Goal: Task Accomplishment & Management: Manage account settings

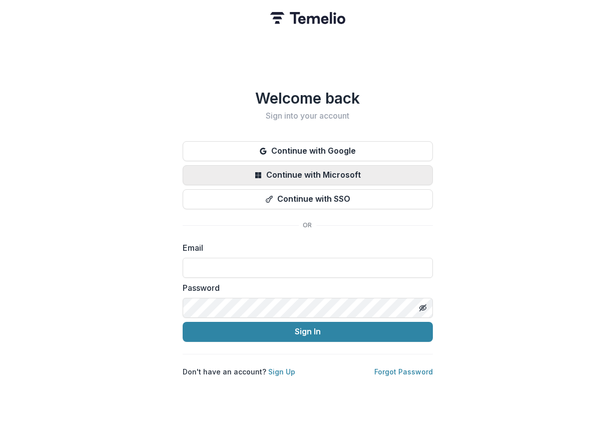
click at [248, 167] on button "Continue with Microsoft" at bounding box center [308, 175] width 250 height 20
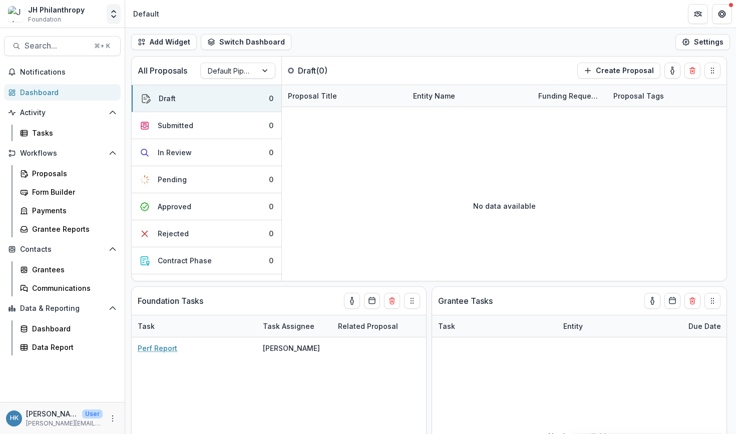
click at [112, 17] on icon "Open entity switcher" at bounding box center [114, 14] width 10 height 10
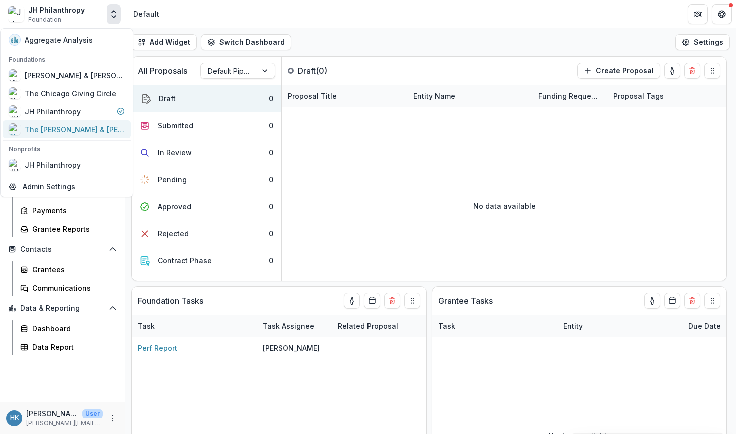
click at [63, 130] on div "The [PERSON_NAME] & [PERSON_NAME] Family Foundation" at bounding box center [75, 129] width 100 height 11
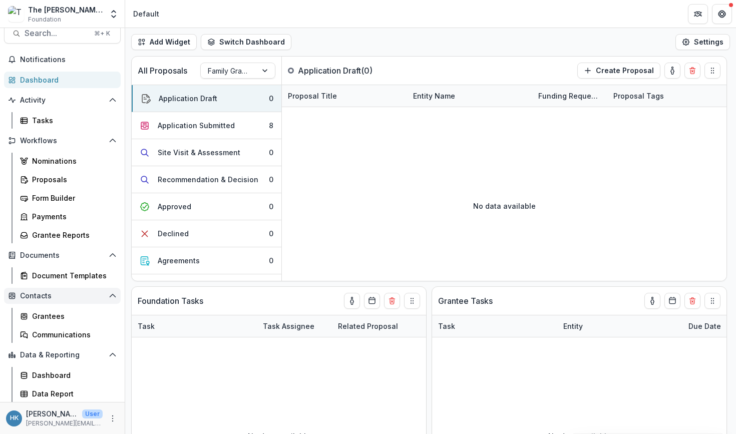
scroll to position [13, 0]
click at [52, 317] on div "Grantees" at bounding box center [72, 316] width 81 height 11
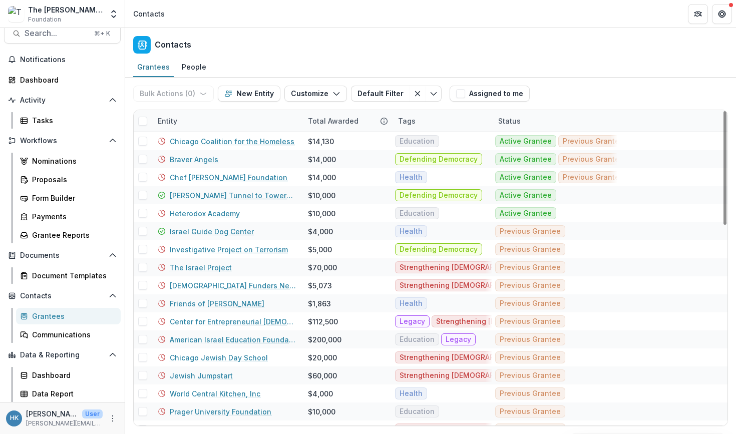
click at [180, 117] on div "Entity" at bounding box center [168, 121] width 32 height 11
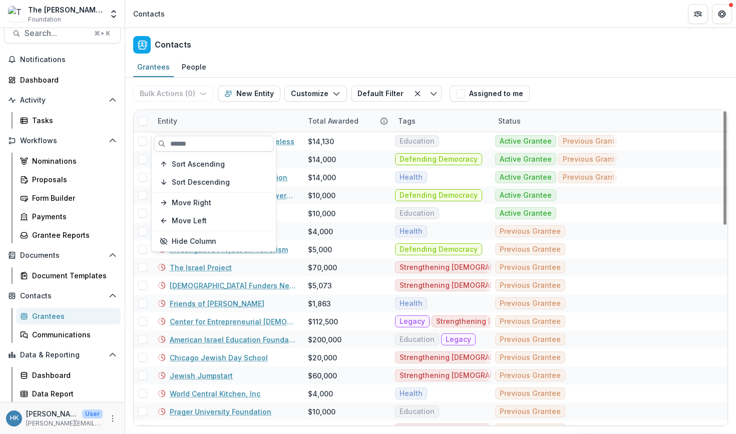
click at [185, 147] on input at bounding box center [214, 144] width 120 height 16
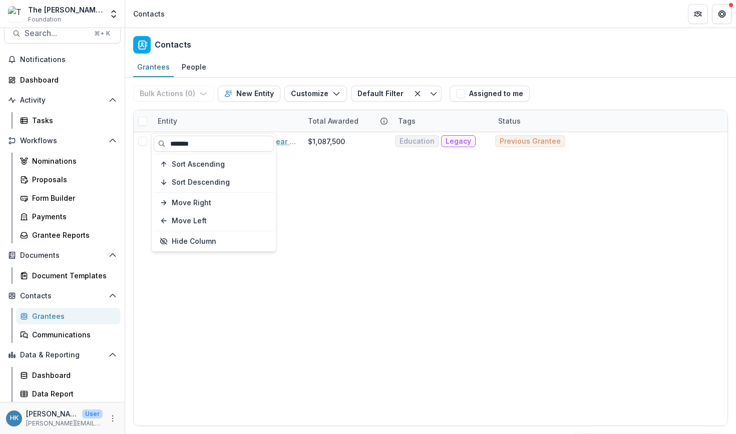
type input "*******"
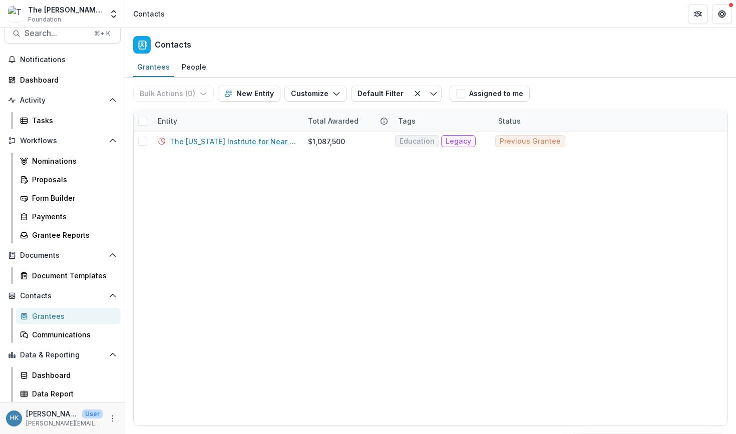
click at [327, 201] on div "The Washington Institute for Near East Policy (TWI) $1,087,500 Education Legacy…" at bounding box center [431, 278] width 594 height 293
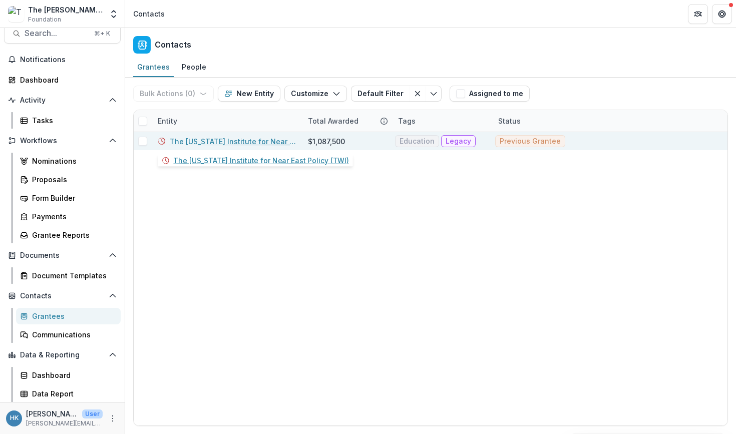
click at [258, 142] on link "The Washington Institute for Near East Policy (TWI)" at bounding box center [233, 141] width 126 height 11
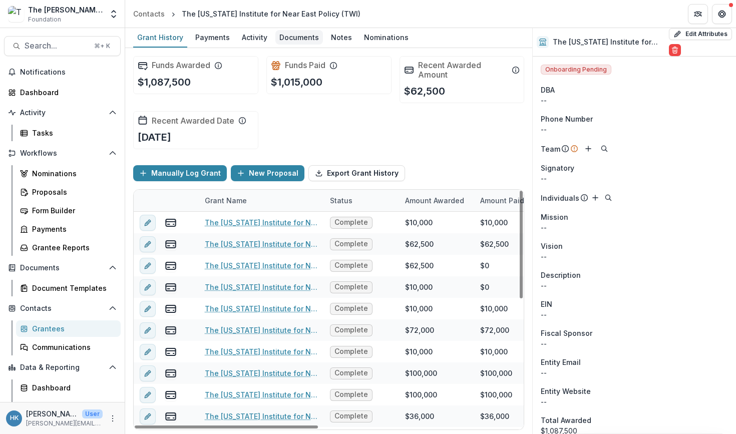
click at [297, 44] on div "Documents" at bounding box center [299, 37] width 48 height 15
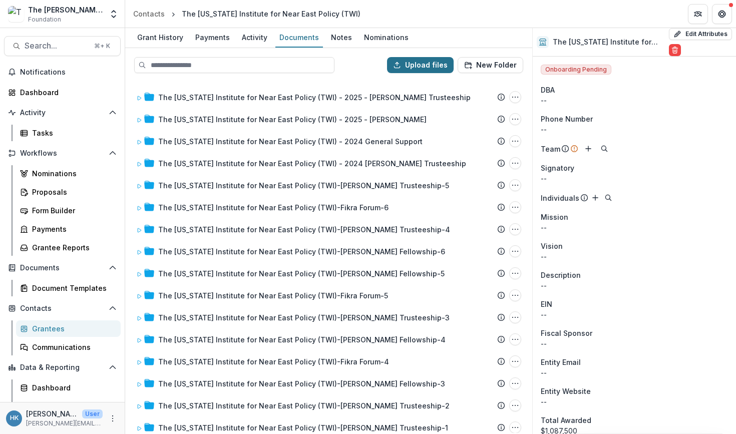
click at [414, 65] on button "Upload files" at bounding box center [420, 65] width 67 height 16
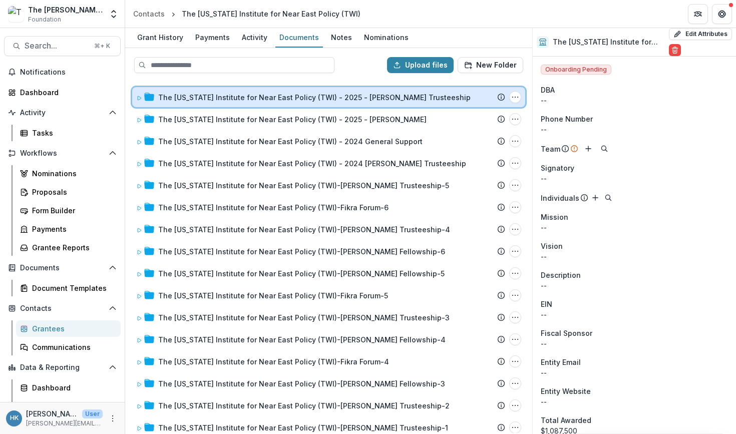
click at [139, 98] on icon at bounding box center [139, 98] width 6 height 6
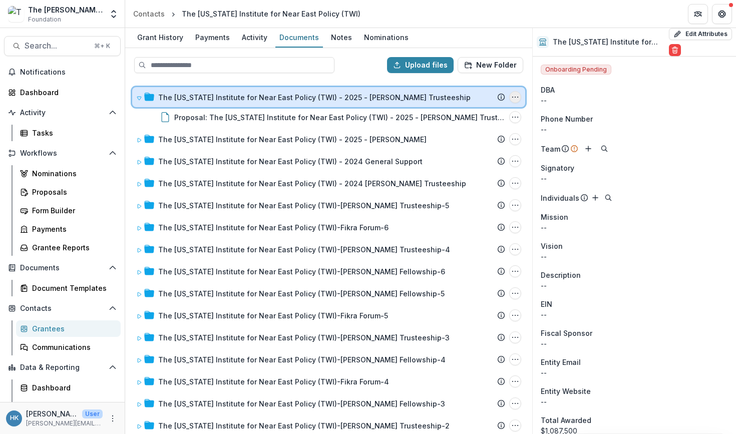
click at [514, 100] on icon "The Washington Institute for Near East Policy (TWI) - 2025 - Nathan Wagner Trus…" at bounding box center [515, 97] width 8 height 8
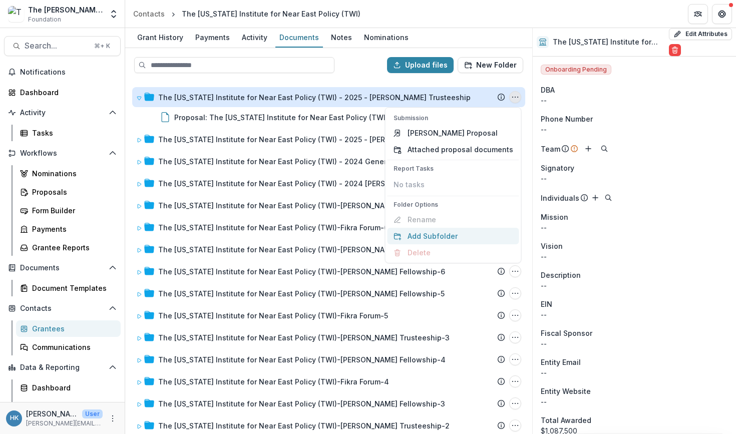
click at [449, 235] on button "Add Subfolder" at bounding box center [453, 236] width 132 height 17
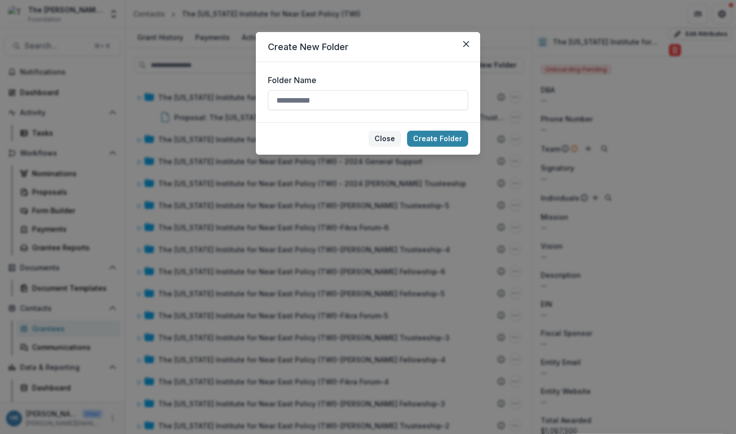
click at [392, 139] on button "Close" at bounding box center [384, 139] width 33 height 16
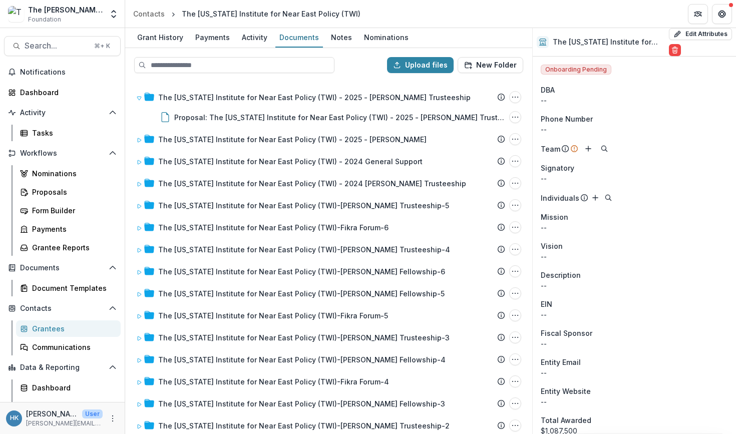
click at [425, 77] on div "Upload files New Folder" at bounding box center [328, 65] width 405 height 32
click at [420, 64] on button "Upload files" at bounding box center [420, 65] width 67 height 16
type input "**********"
